Goal: Task Accomplishment & Management: Use online tool/utility

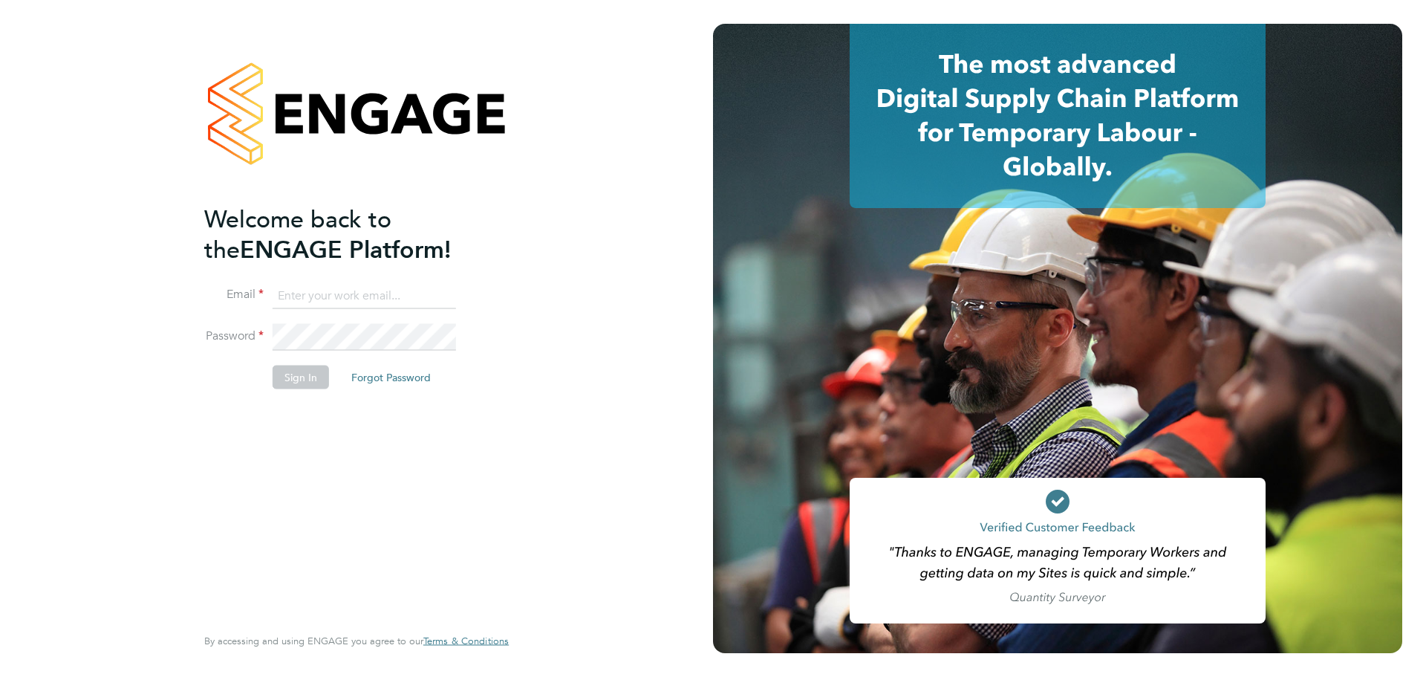
type input "[EMAIL_ADDRESS][DOMAIN_NAME]"
click at [417, 319] on li "Email [EMAIL_ADDRESS][DOMAIN_NAME]" at bounding box center [349, 303] width 290 height 42
click at [307, 362] on li "Password" at bounding box center [349, 345] width 290 height 42
click at [290, 383] on button "Sign In" at bounding box center [301, 377] width 56 height 24
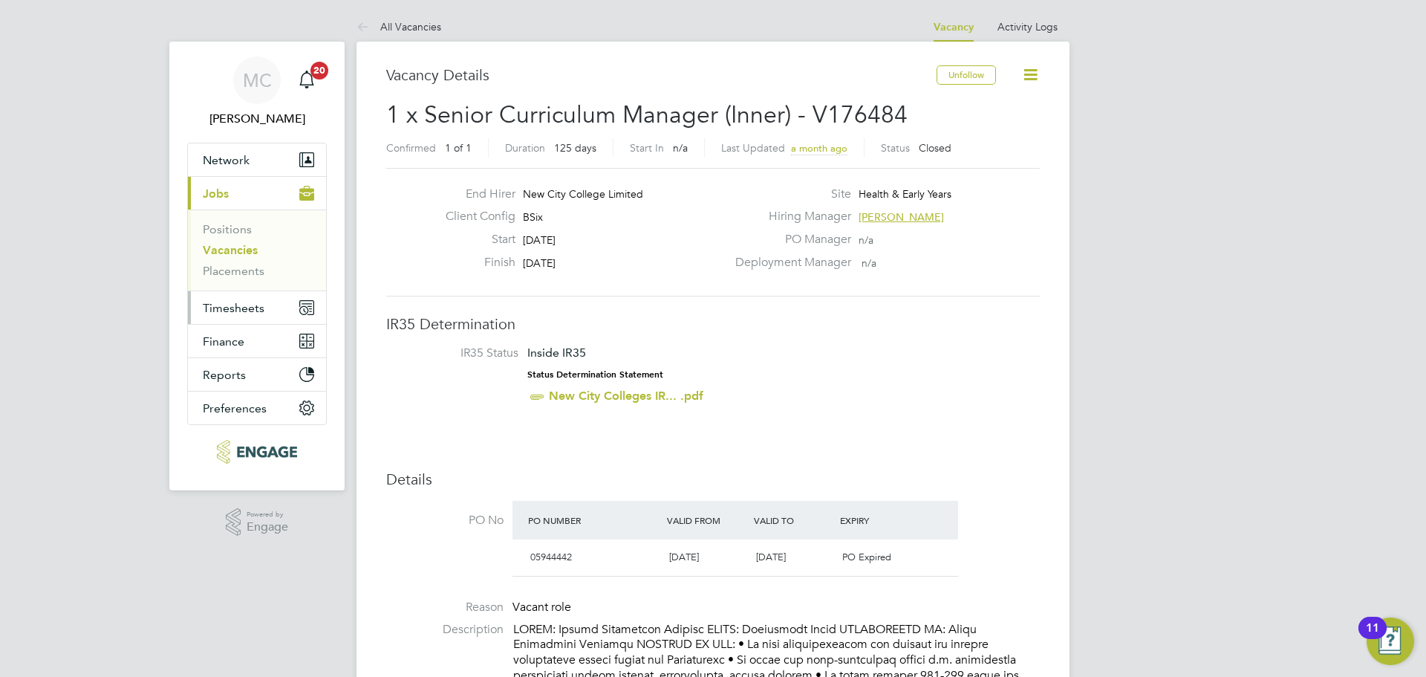
click at [237, 316] on button "Timesheets" at bounding box center [257, 307] width 138 height 33
click at [231, 302] on span "Timesheets" at bounding box center [234, 308] width 62 height 14
click at [224, 307] on span "Timesheets" at bounding box center [234, 308] width 62 height 14
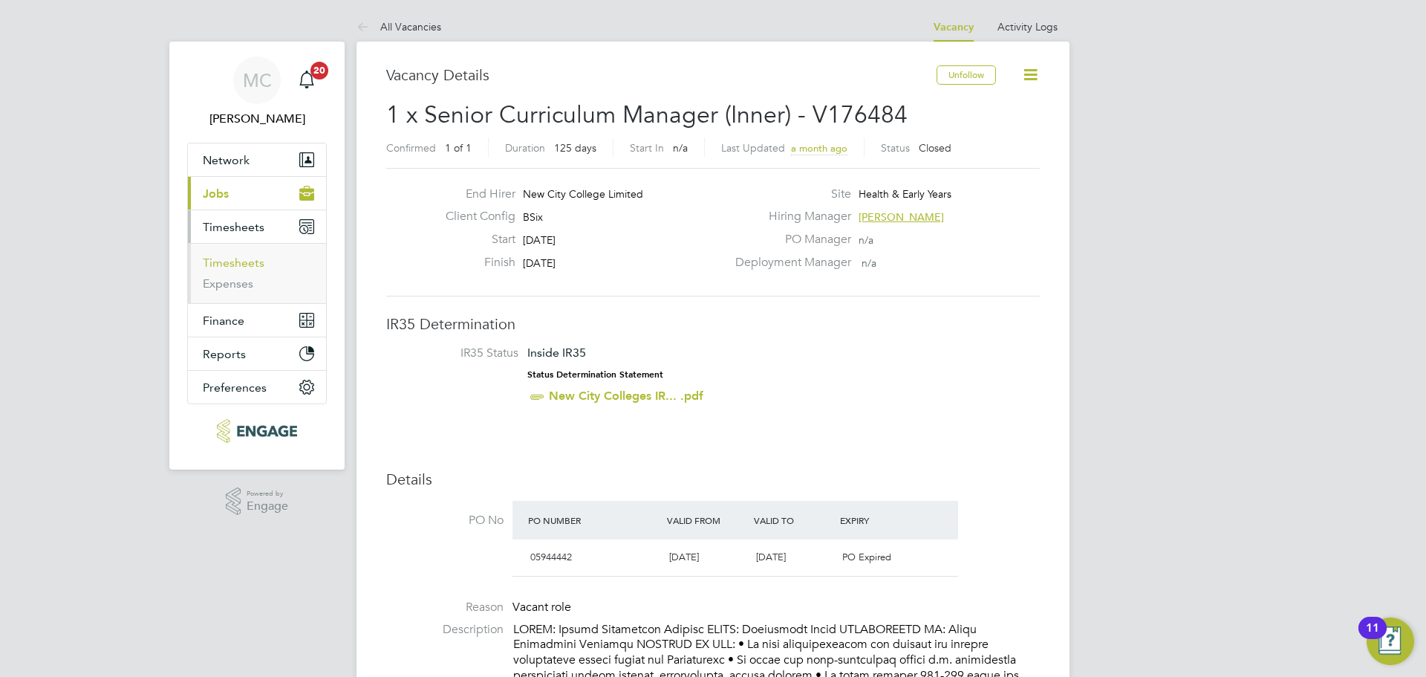
drag, startPoint x: 243, startPoint y: 268, endPoint x: 263, endPoint y: 267, distance: 20.1
click at [244, 268] on link "Timesheets" at bounding box center [234, 262] width 62 height 14
